Goal: Information Seeking & Learning: Learn about a topic

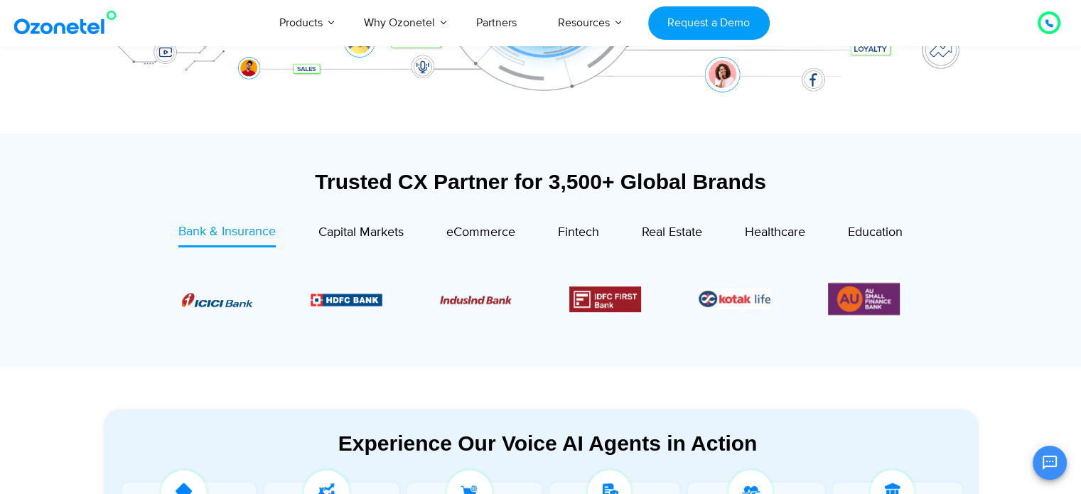
scroll to position [497, 0]
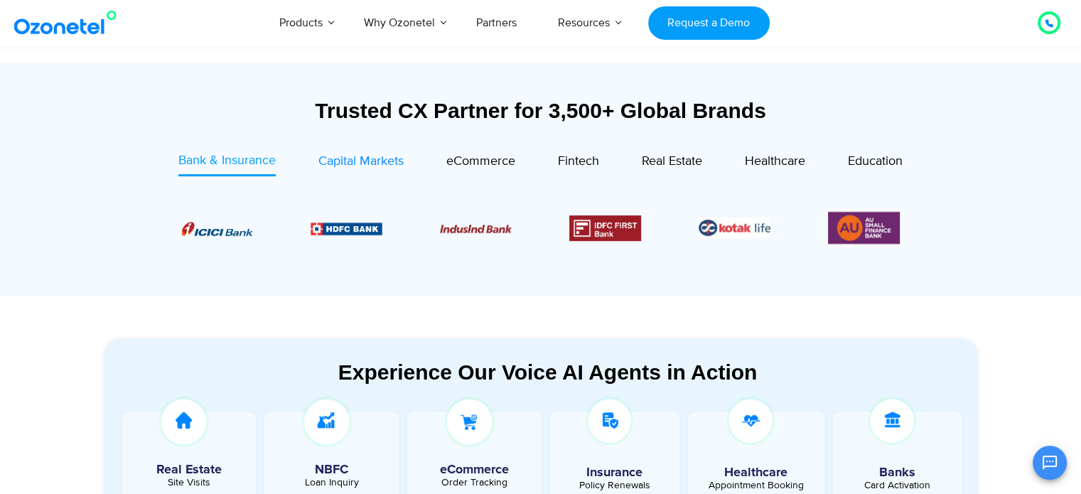
click at [341, 151] on link "Capital Markets" at bounding box center [360, 163] width 85 height 24
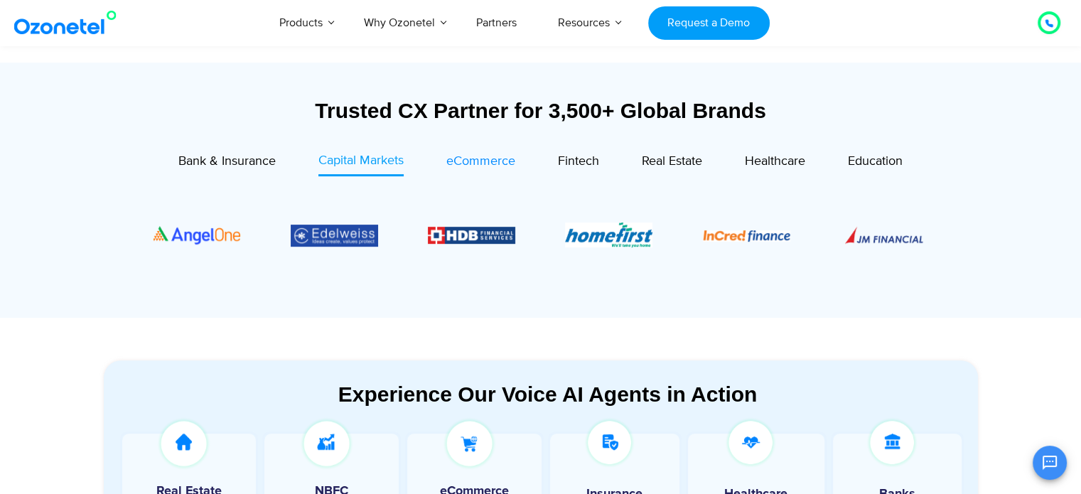
click at [493, 163] on span "eCommerce" at bounding box center [480, 162] width 69 height 16
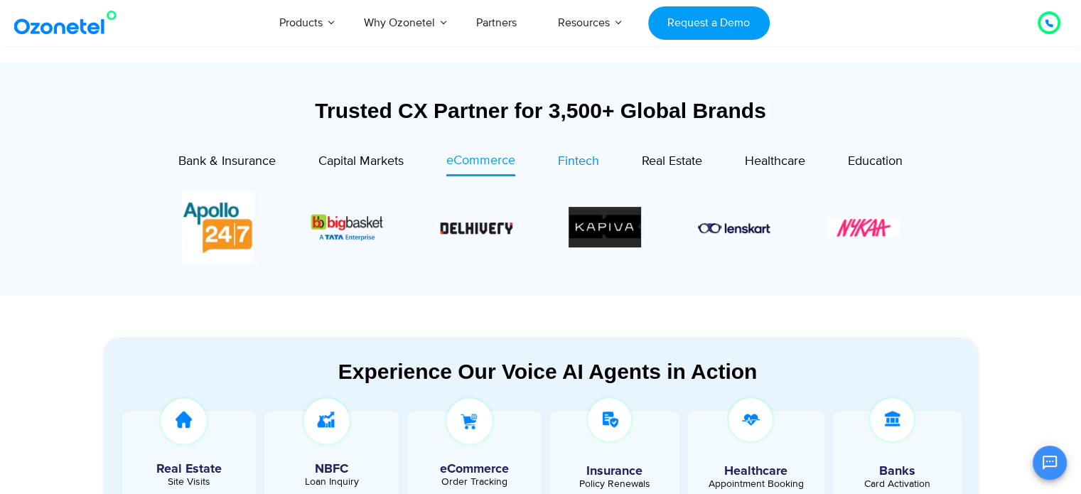
click at [574, 163] on span "Fintech" at bounding box center [578, 162] width 41 height 16
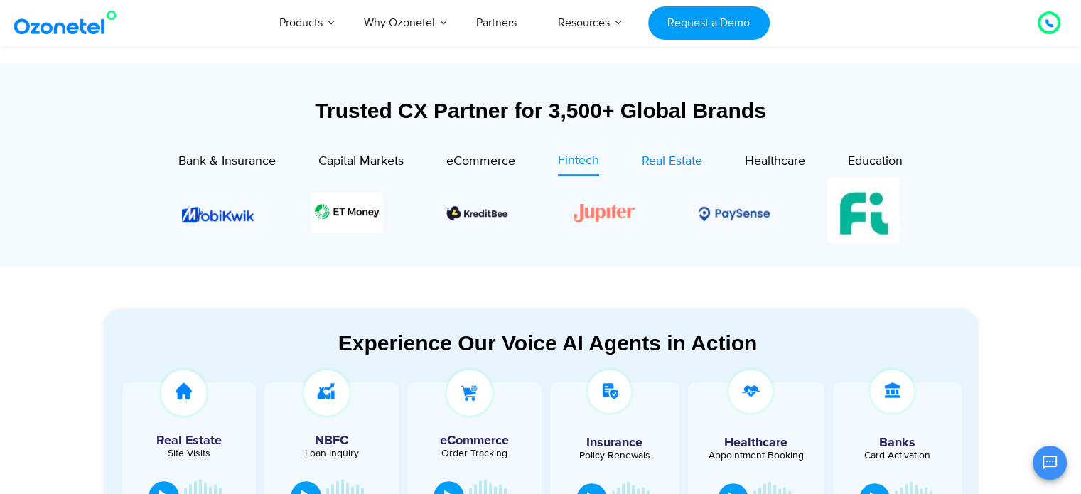
click at [666, 158] on span "Real Estate" at bounding box center [672, 162] width 60 height 16
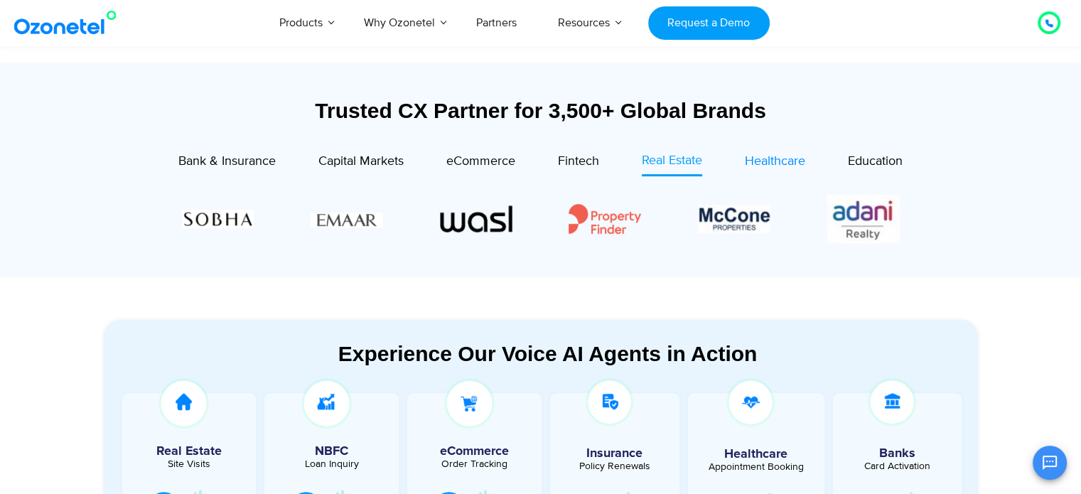
click at [788, 163] on span "Healthcare" at bounding box center [775, 162] width 60 height 16
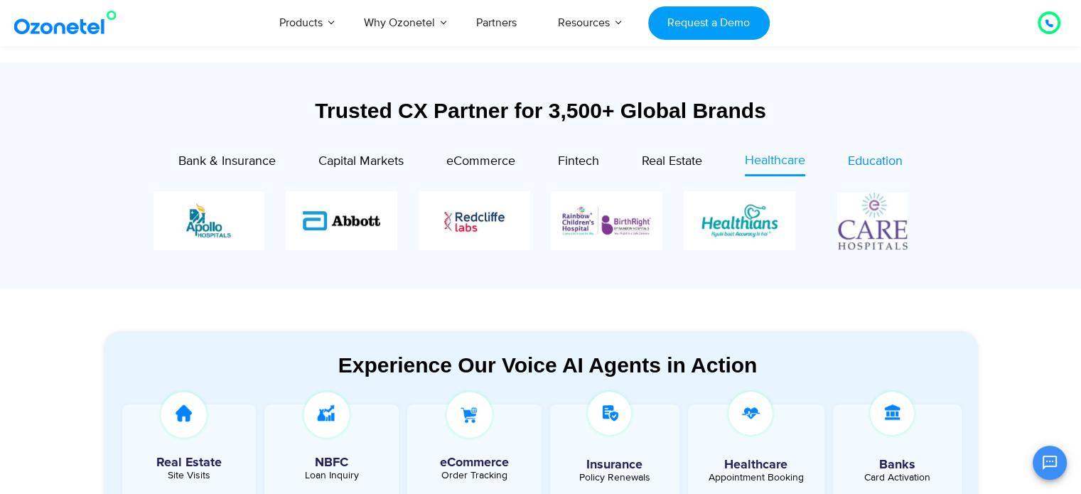
click at [858, 158] on span "Education" at bounding box center [875, 162] width 55 height 16
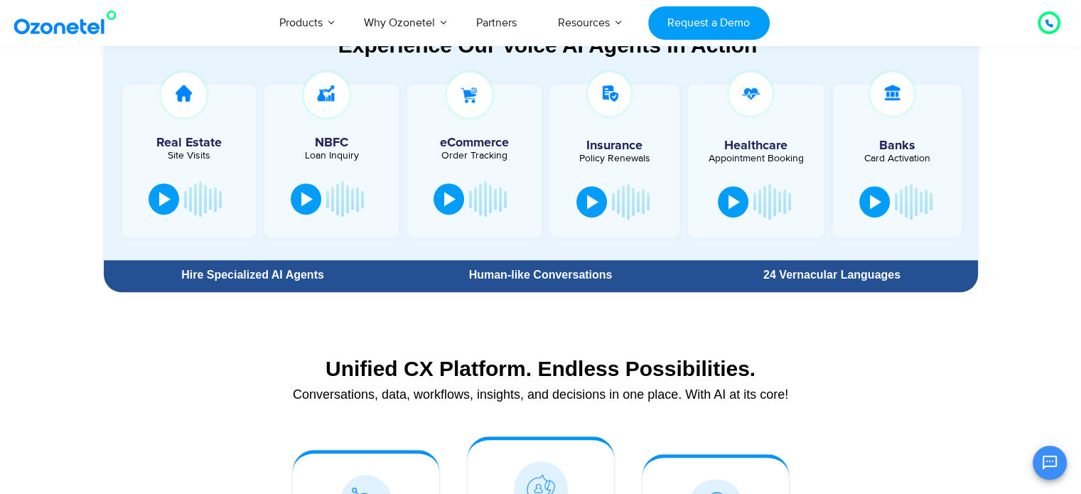
scroll to position [711, 0]
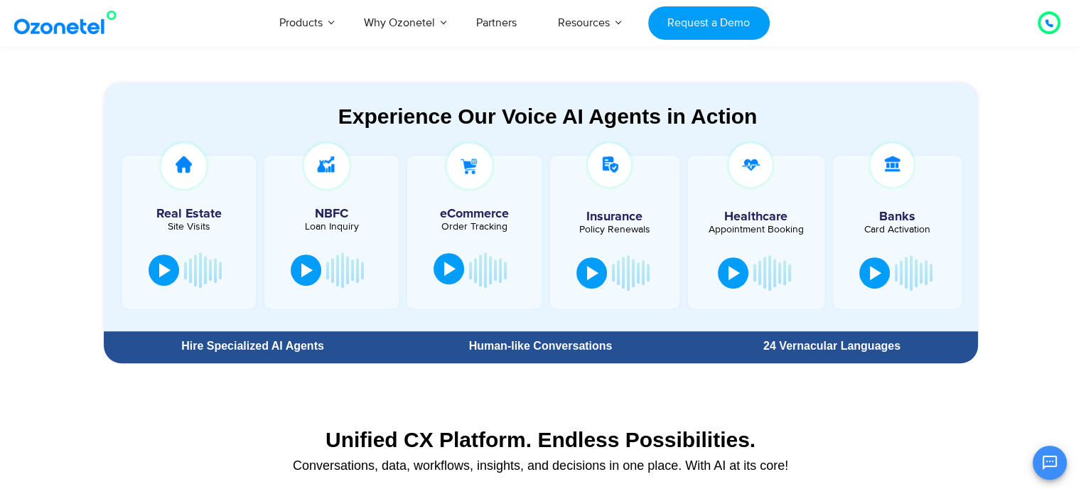
click at [450, 269] on div at bounding box center [449, 269] width 11 height 14
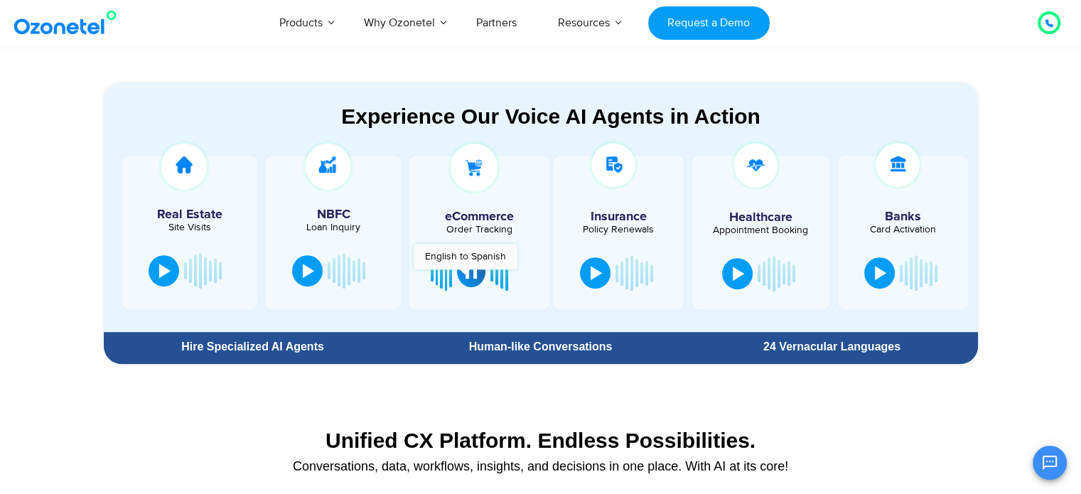
click at [465, 276] on div at bounding box center [470, 271] width 11 height 14
